Goal: Task Accomplishment & Management: Use online tool/utility

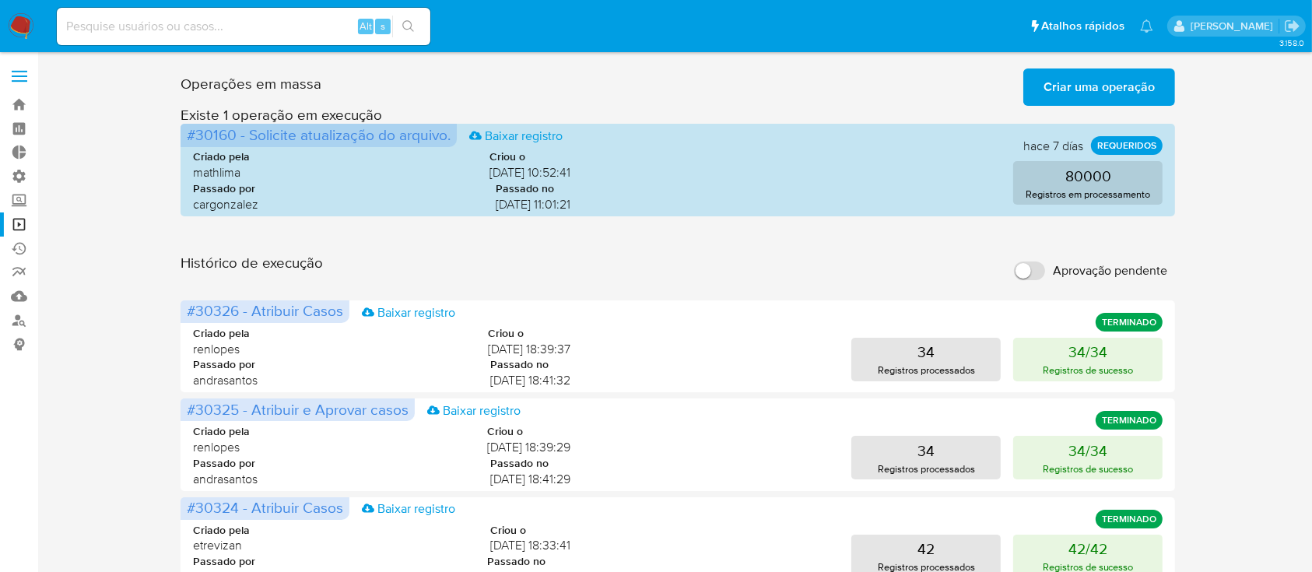
click at [18, 65] on label at bounding box center [19, 76] width 39 height 33
click at [0, 0] on input "checkbox" at bounding box center [0, 0] width 0 height 0
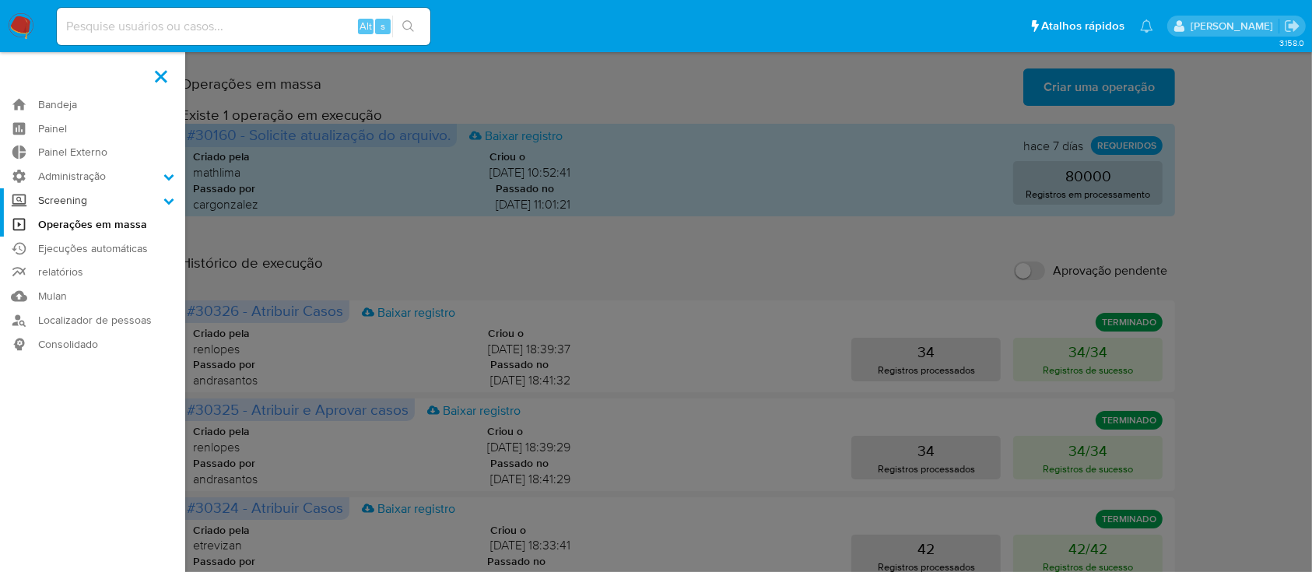
click at [170, 200] on icon at bounding box center [169, 201] width 10 height 6
click at [0, 0] on input "Screening" at bounding box center [0, 0] width 0 height 0
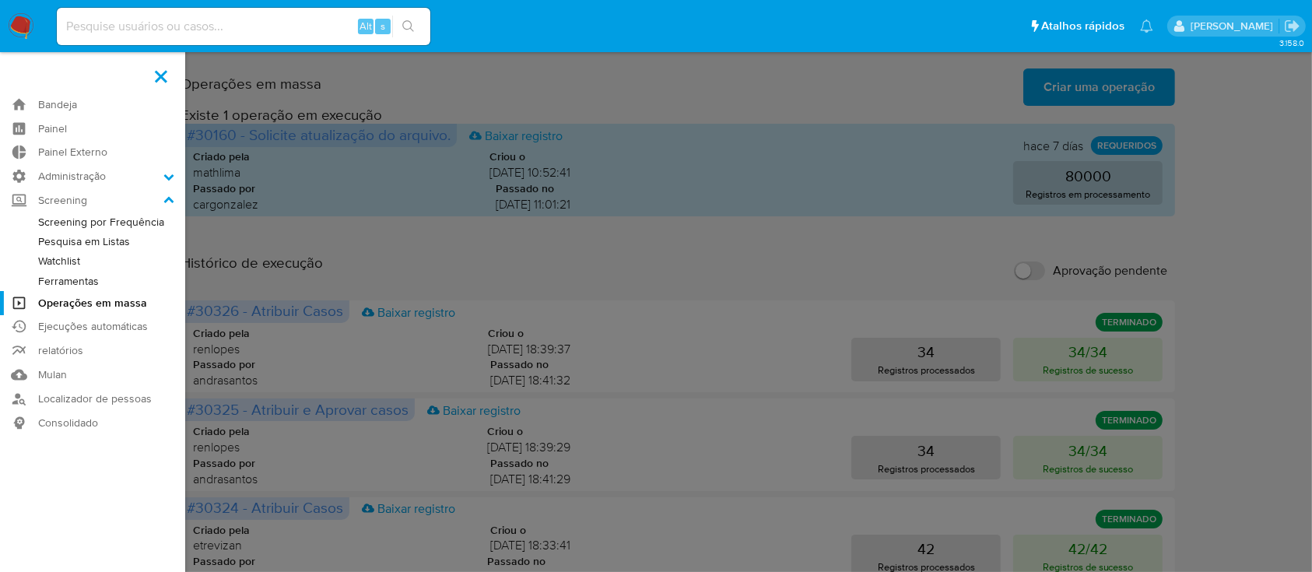
click at [88, 261] on link "Watchlist" at bounding box center [92, 260] width 185 height 19
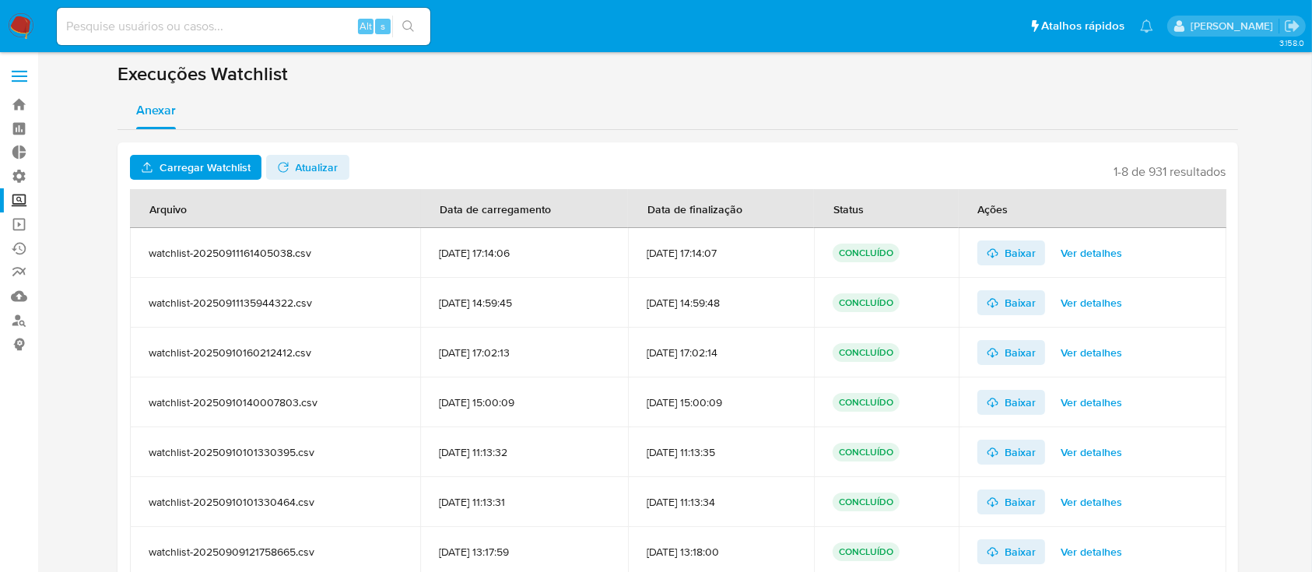
click at [207, 167] on span "Carregar Watchlist" at bounding box center [205, 167] width 91 height 25
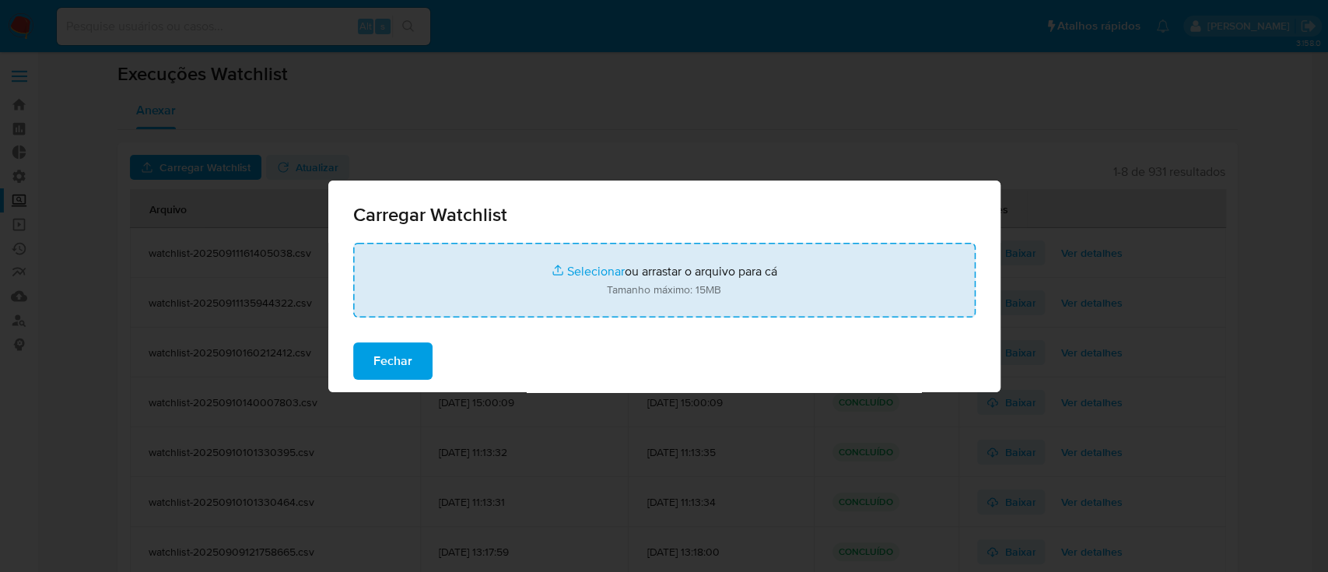
click at [595, 275] on input "file" at bounding box center [664, 280] width 623 height 75
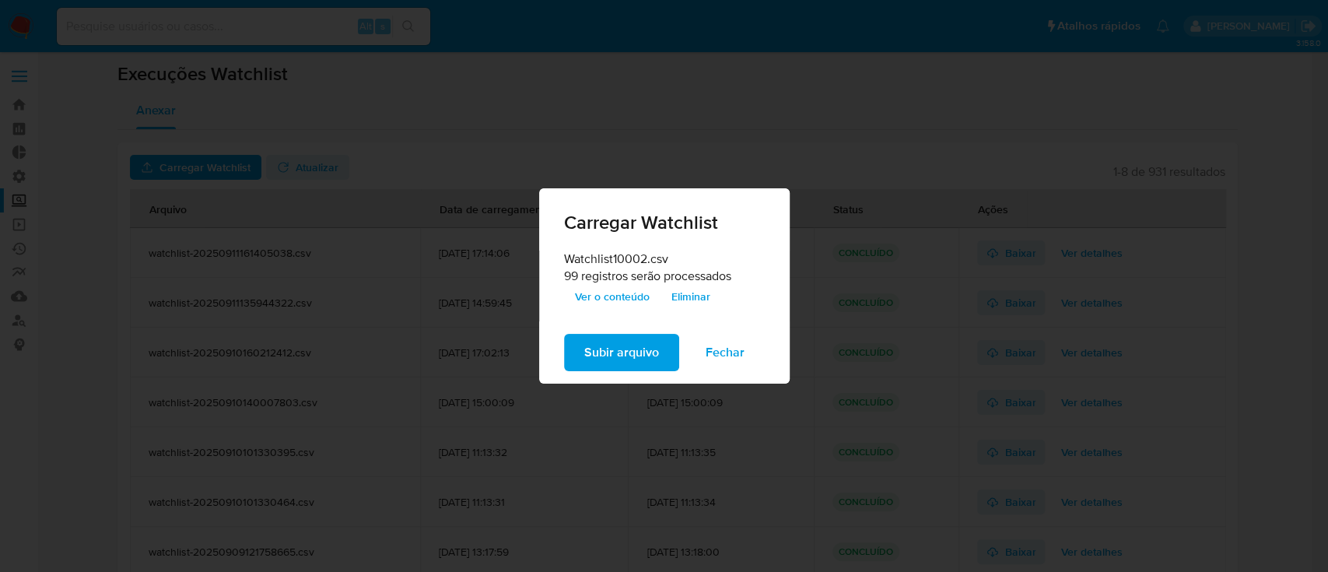
click at [643, 349] on span "Subir arquivo" at bounding box center [621, 352] width 75 height 34
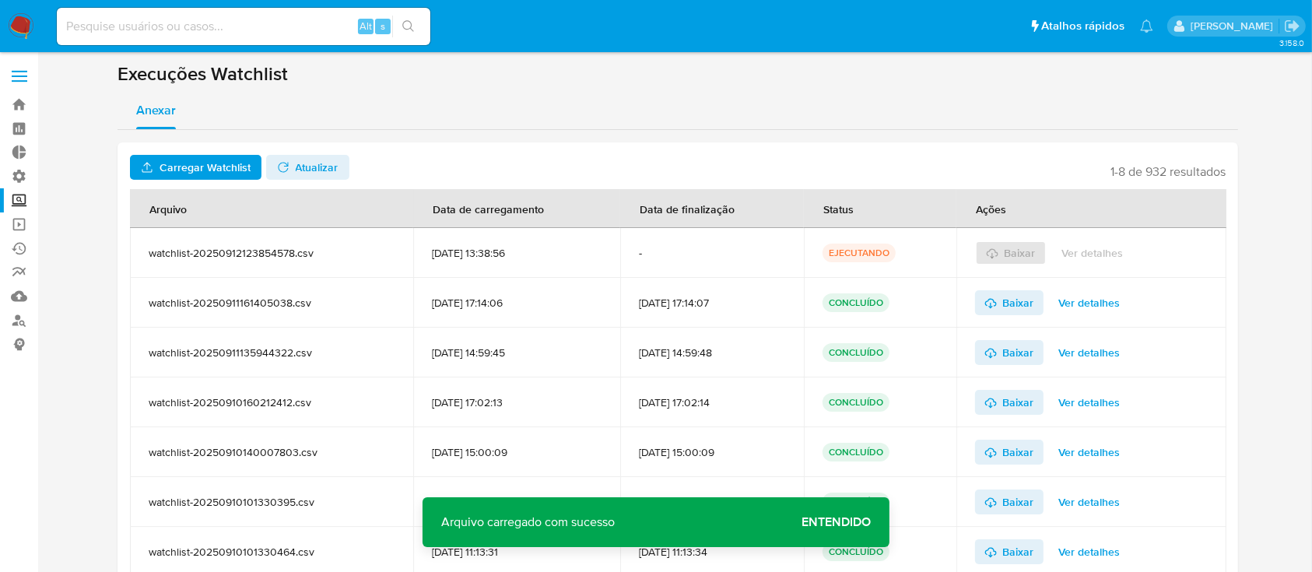
click at [289, 169] on span "Atualizar" at bounding box center [307, 167] width 61 height 22
click at [311, 173] on span "Atualizar" at bounding box center [317, 167] width 43 height 25
